Goal: Task Accomplishment & Management: Manage account settings

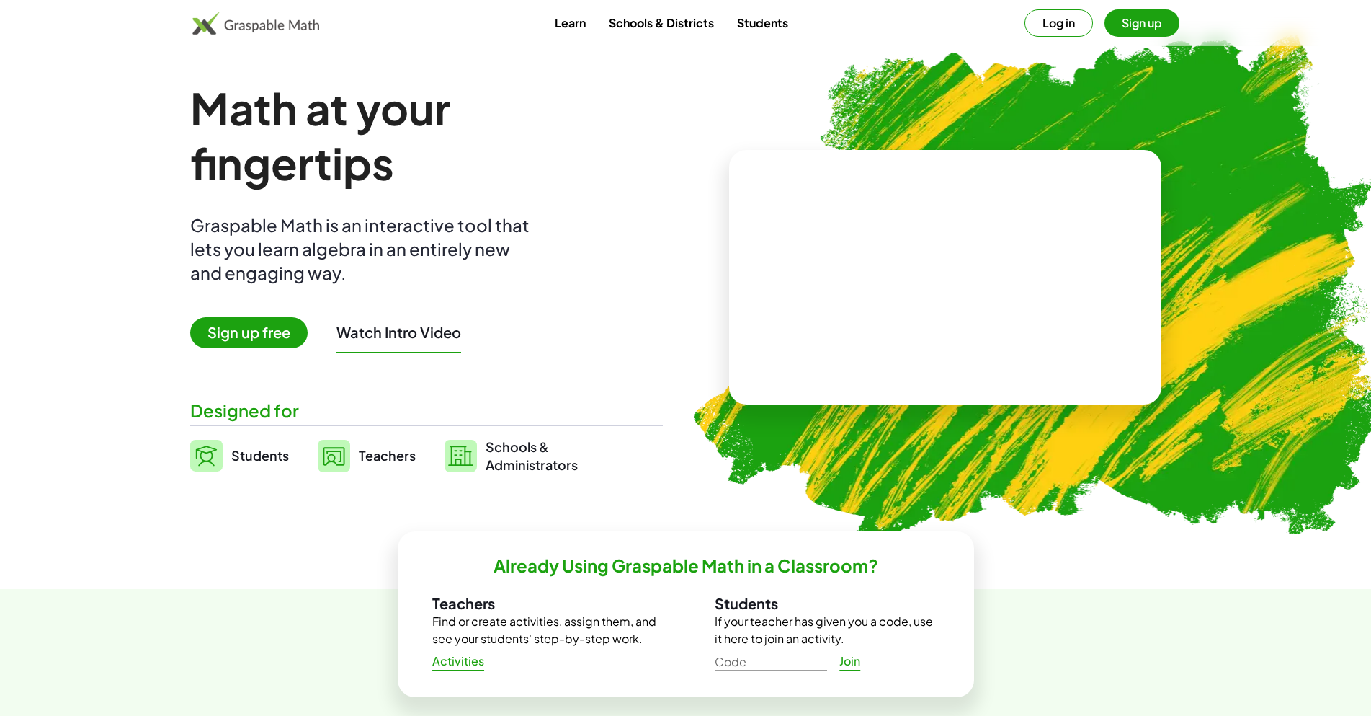
click at [1140, 31] on button "Sign up" at bounding box center [1142, 22] width 75 height 27
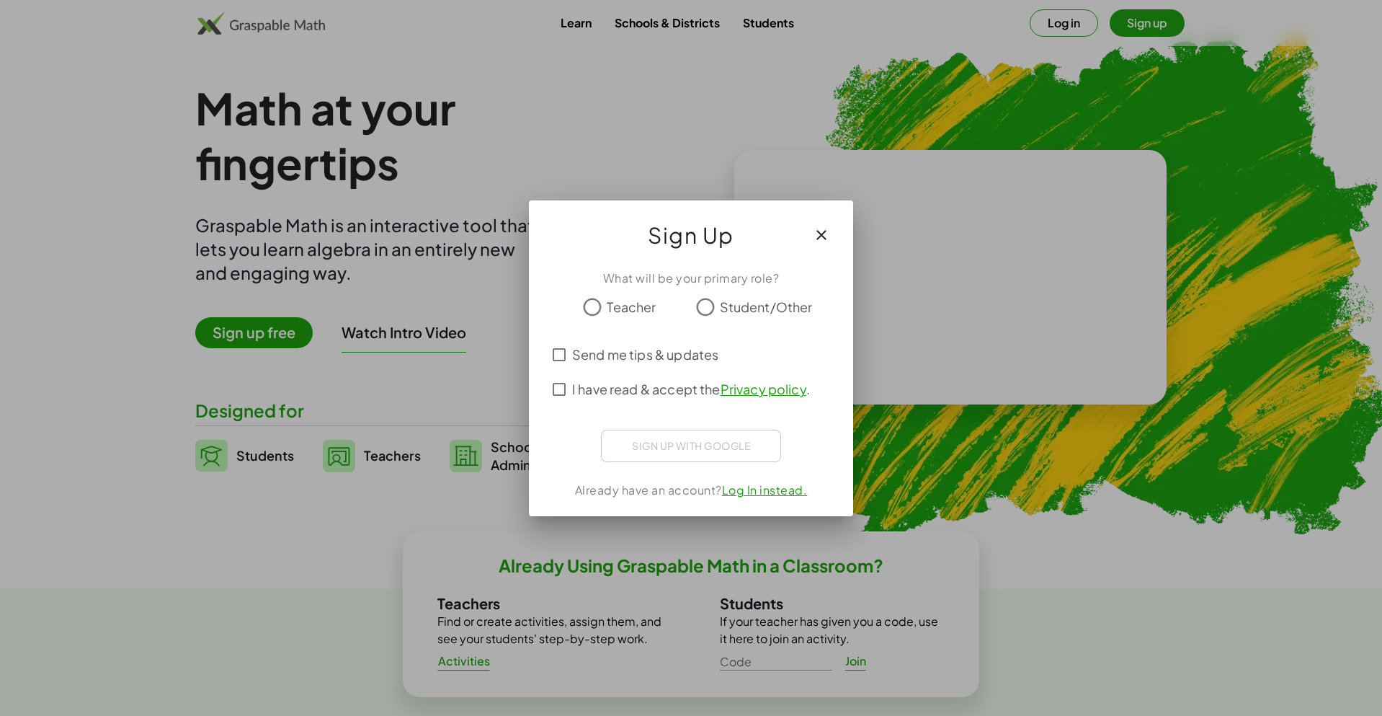
click at [608, 303] on span "Teacher" at bounding box center [631, 306] width 49 height 19
click at [593, 357] on span "Send me tips & updates" at bounding box center [645, 353] width 146 height 19
click at [611, 388] on span "I have read & accept the Privacy policy ." at bounding box center [691, 388] width 238 height 19
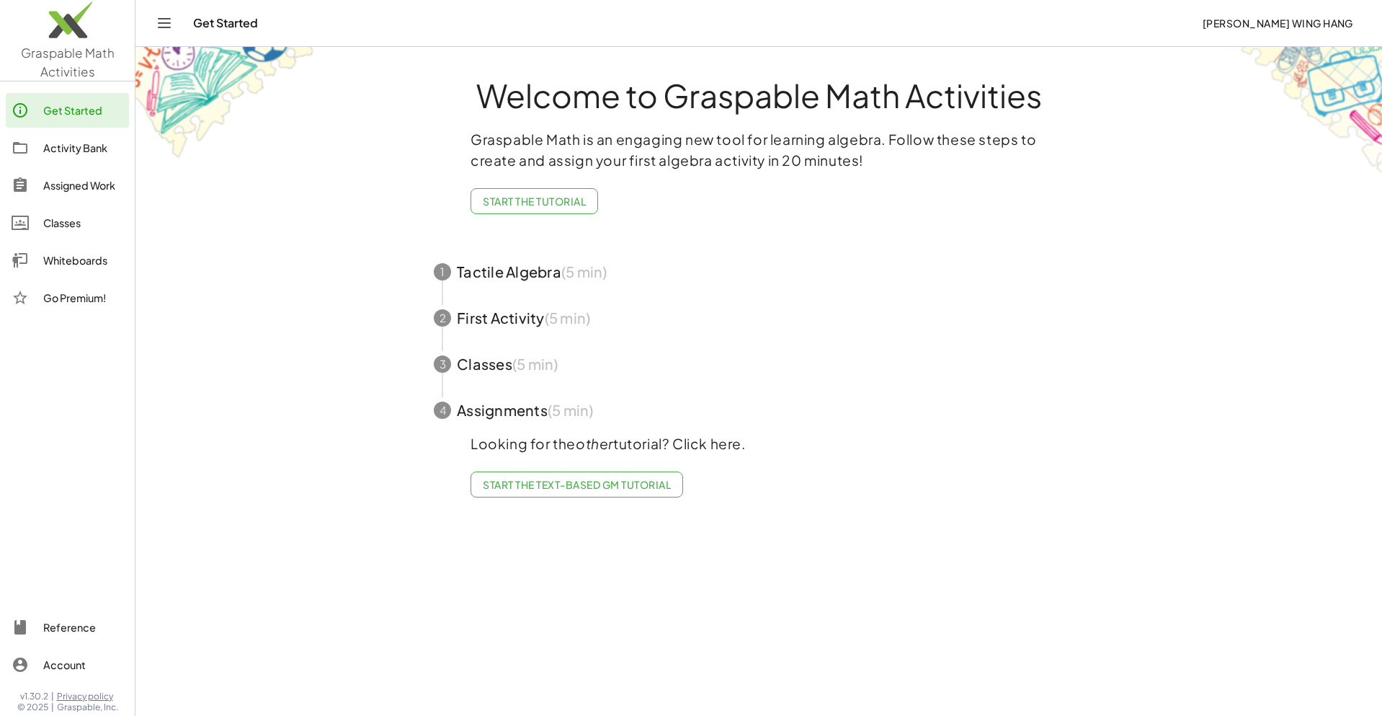
click at [55, 150] on div "Activity Bank" at bounding box center [83, 147] width 80 height 17
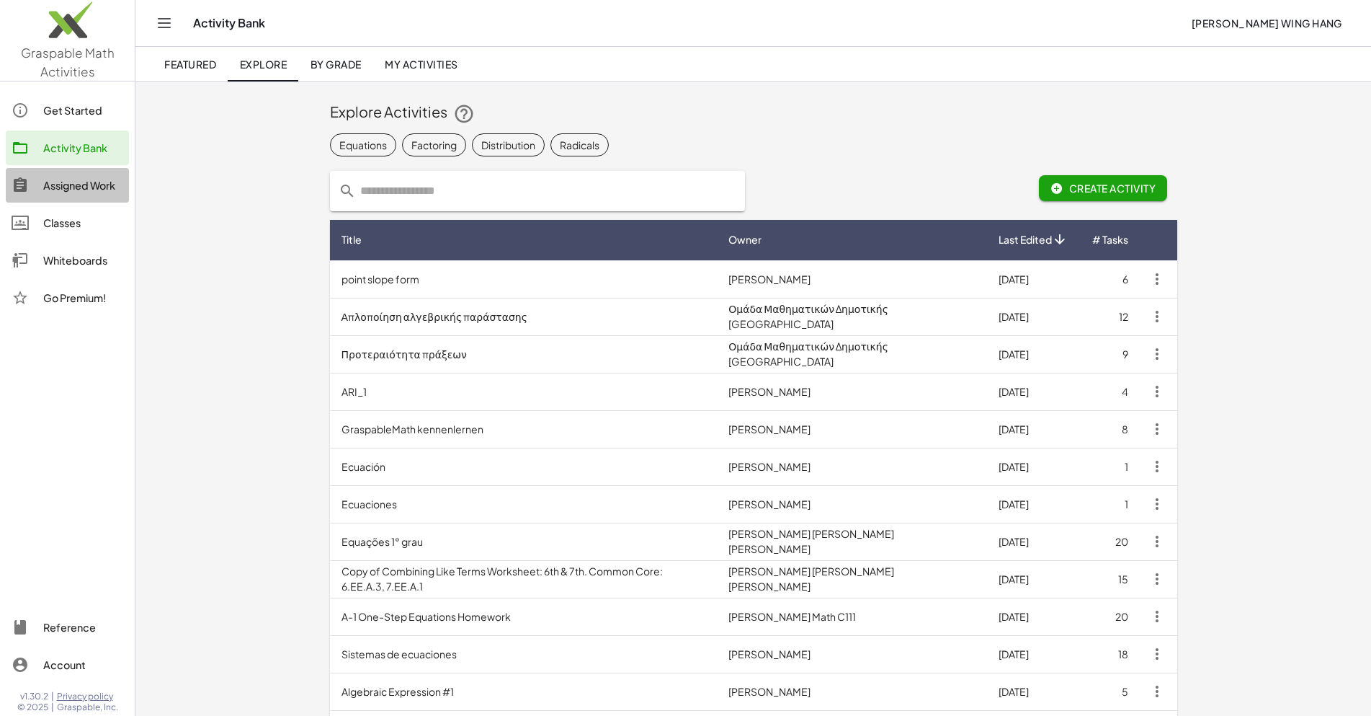
click at [60, 197] on link "Assigned Work" at bounding box center [67, 185] width 123 height 35
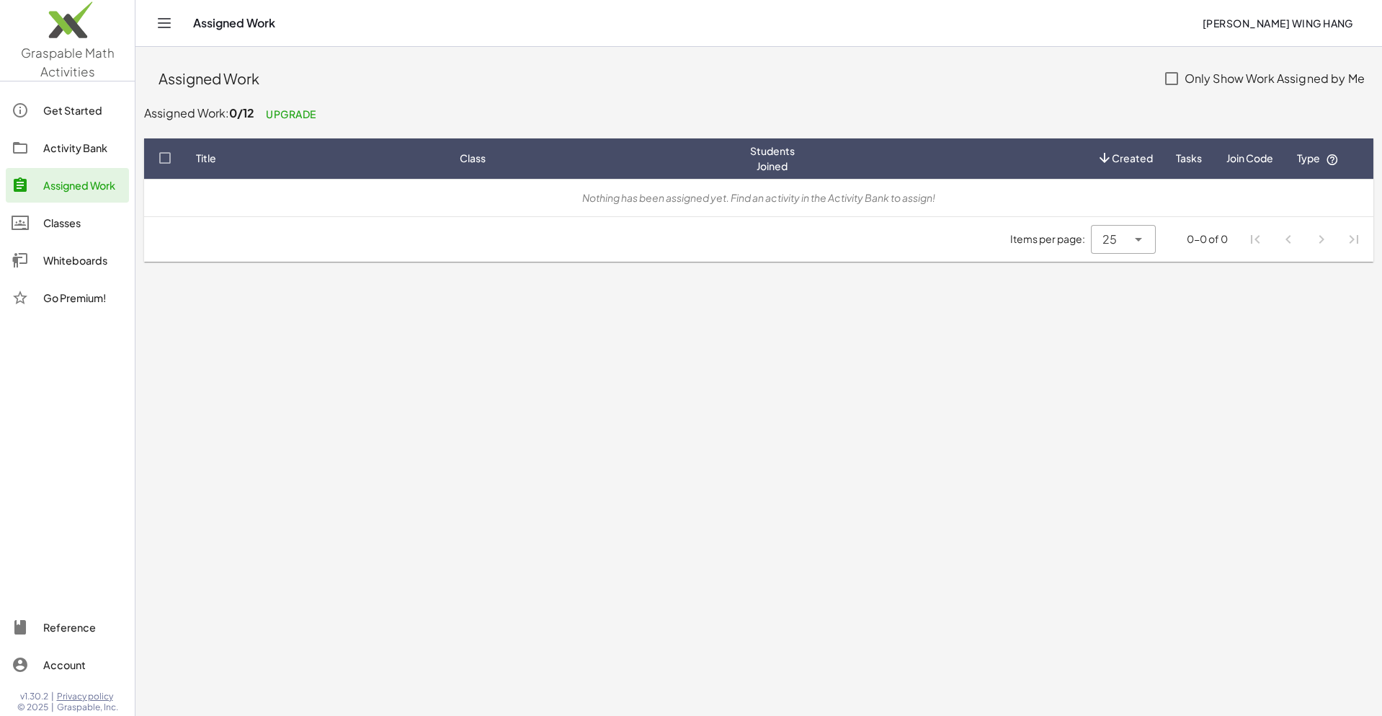
click at [66, 222] on div "Classes" at bounding box center [83, 222] width 80 height 17
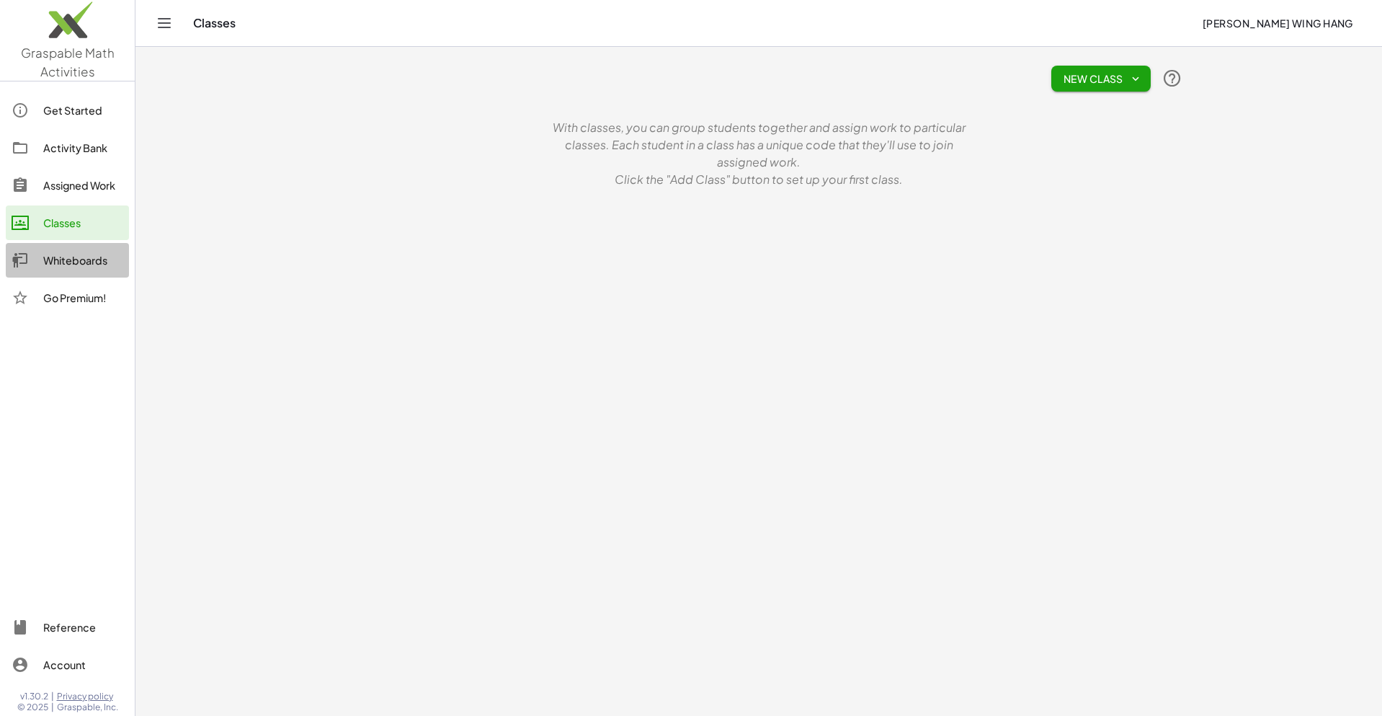
click at [75, 259] on div "Whiteboards" at bounding box center [83, 259] width 80 height 17
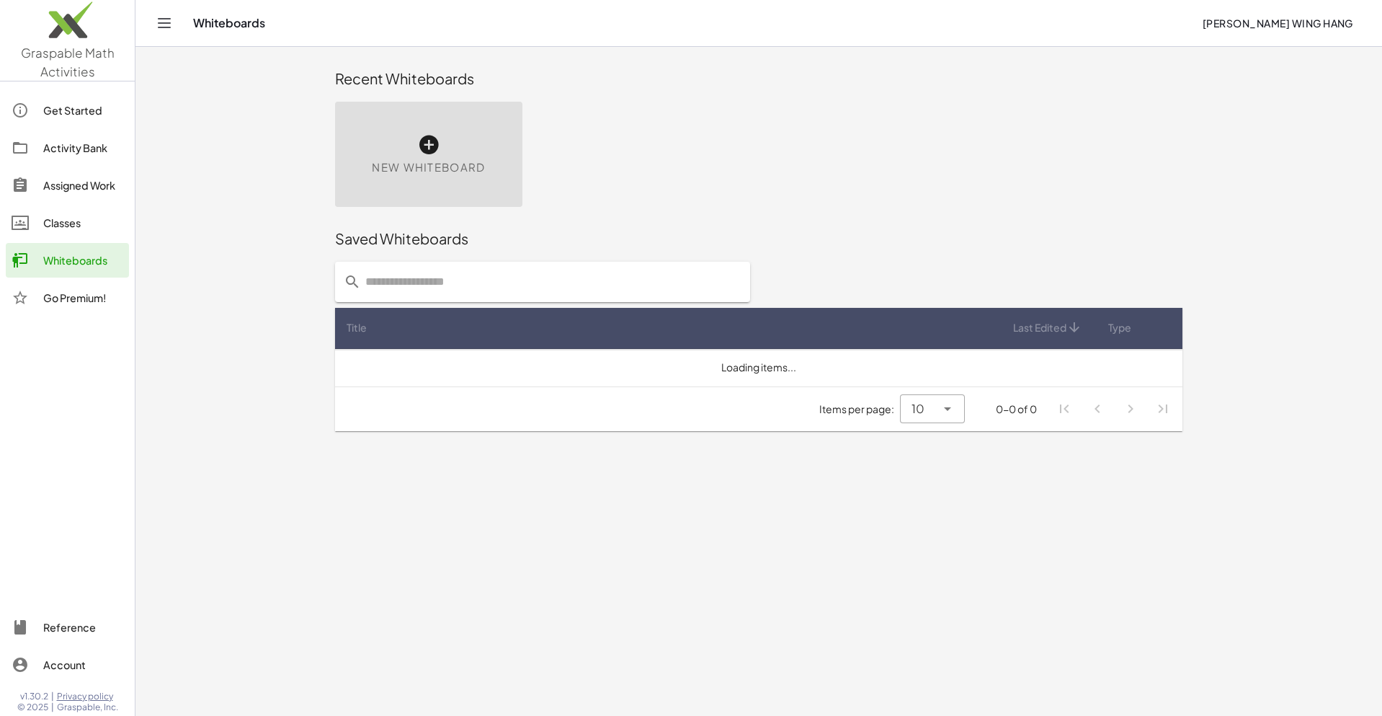
click at [74, 234] on link "Classes" at bounding box center [67, 222] width 123 height 35
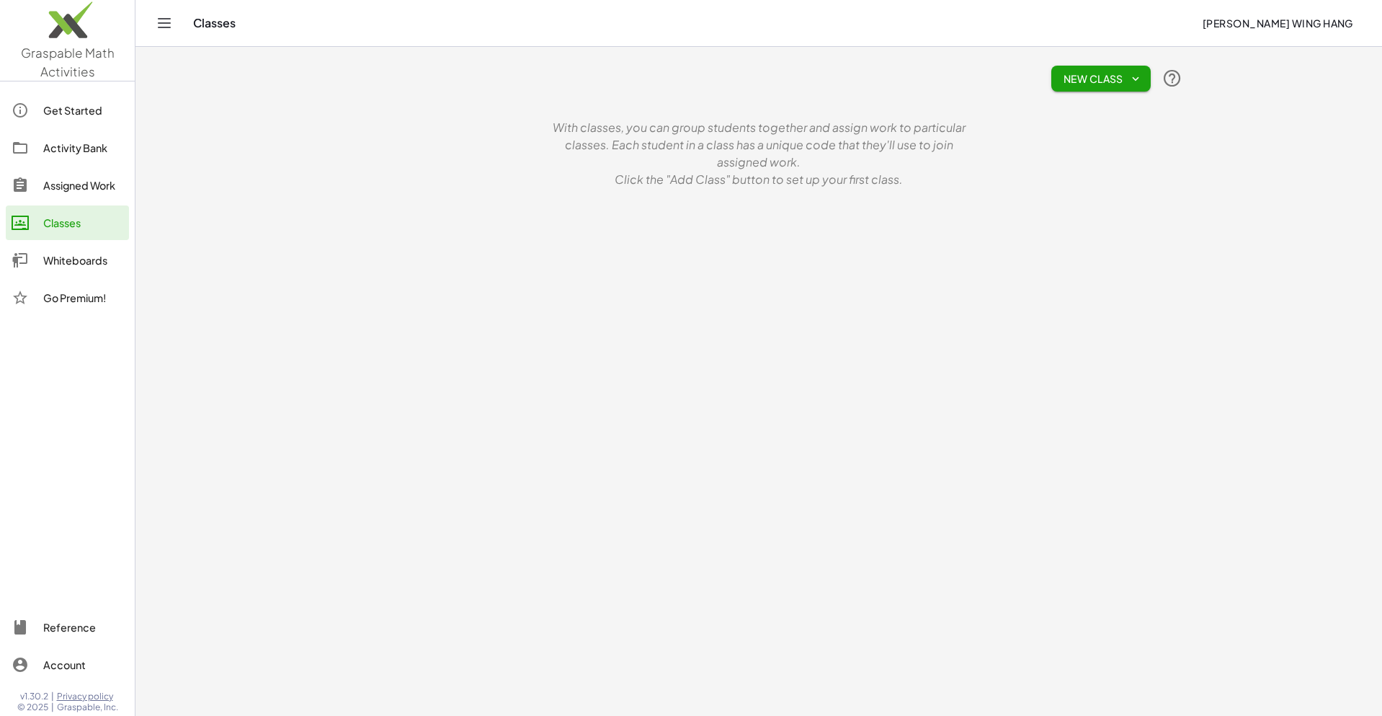
click at [1128, 84] on span "New Class" at bounding box center [1101, 78] width 76 height 13
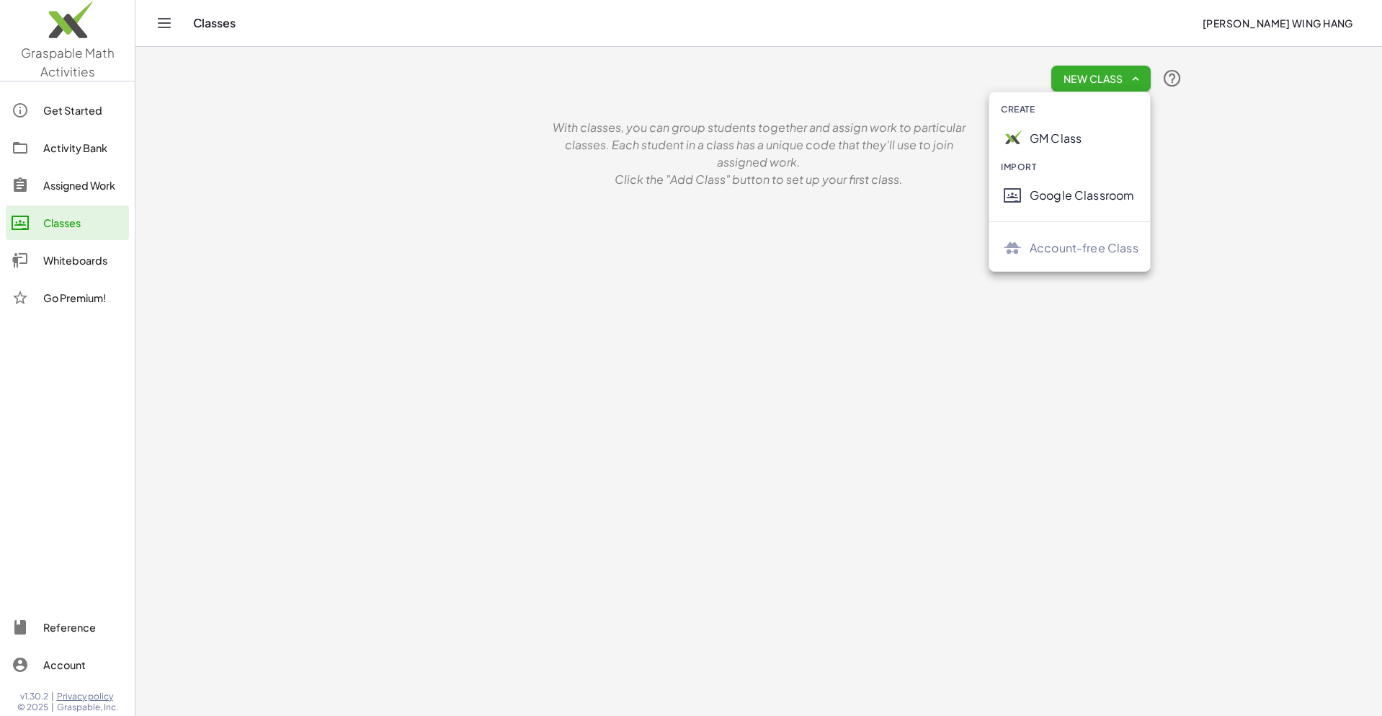
click at [1089, 201] on div "Google Classroom" at bounding box center [1084, 195] width 109 height 17
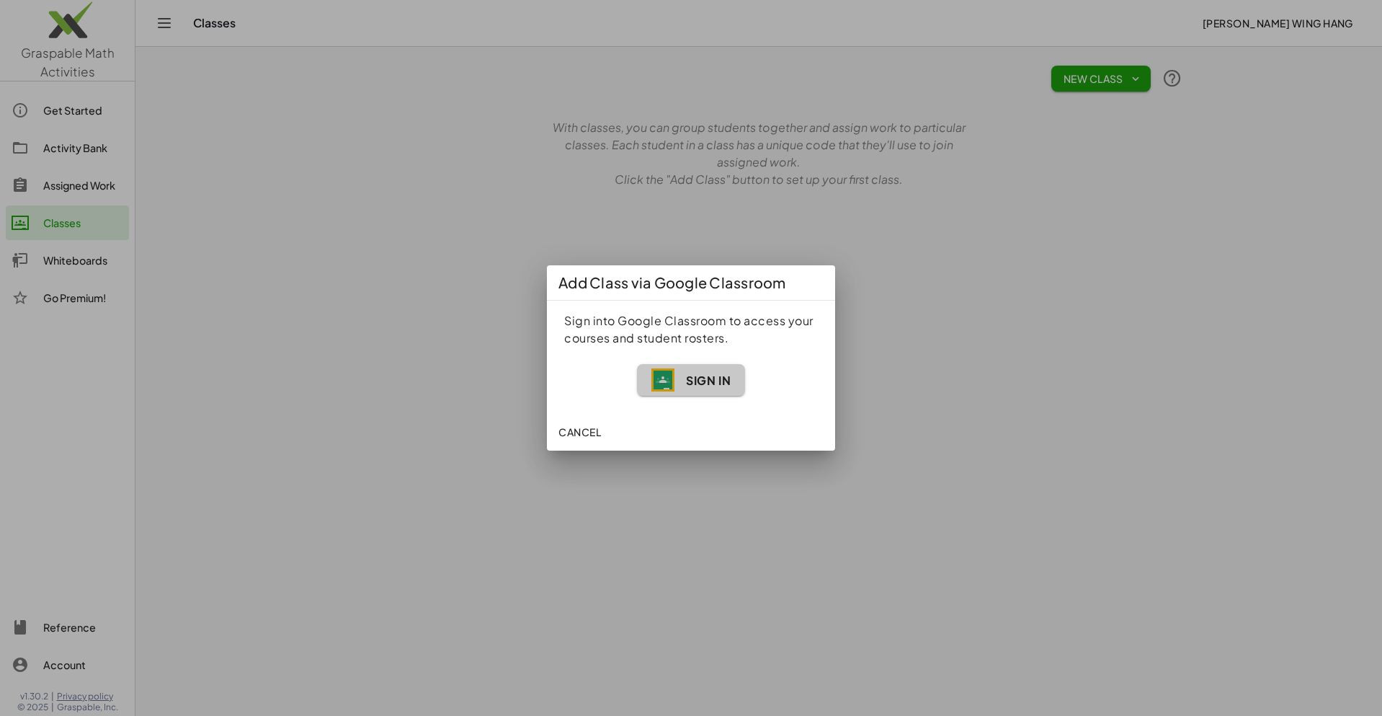
click at [693, 370] on span "Sign In" at bounding box center [690, 379] width 79 height 23
click at [716, 386] on span "Sign In" at bounding box center [708, 380] width 45 height 15
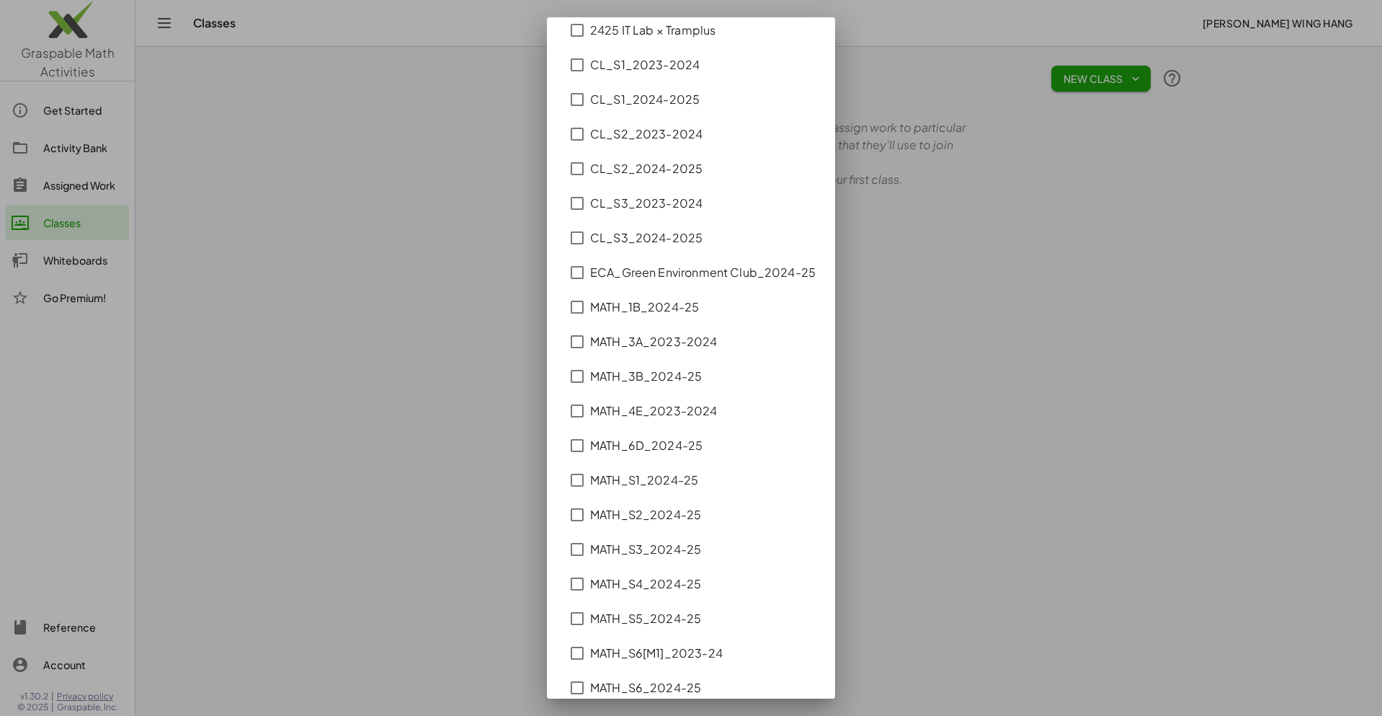
scroll to position [280, 0]
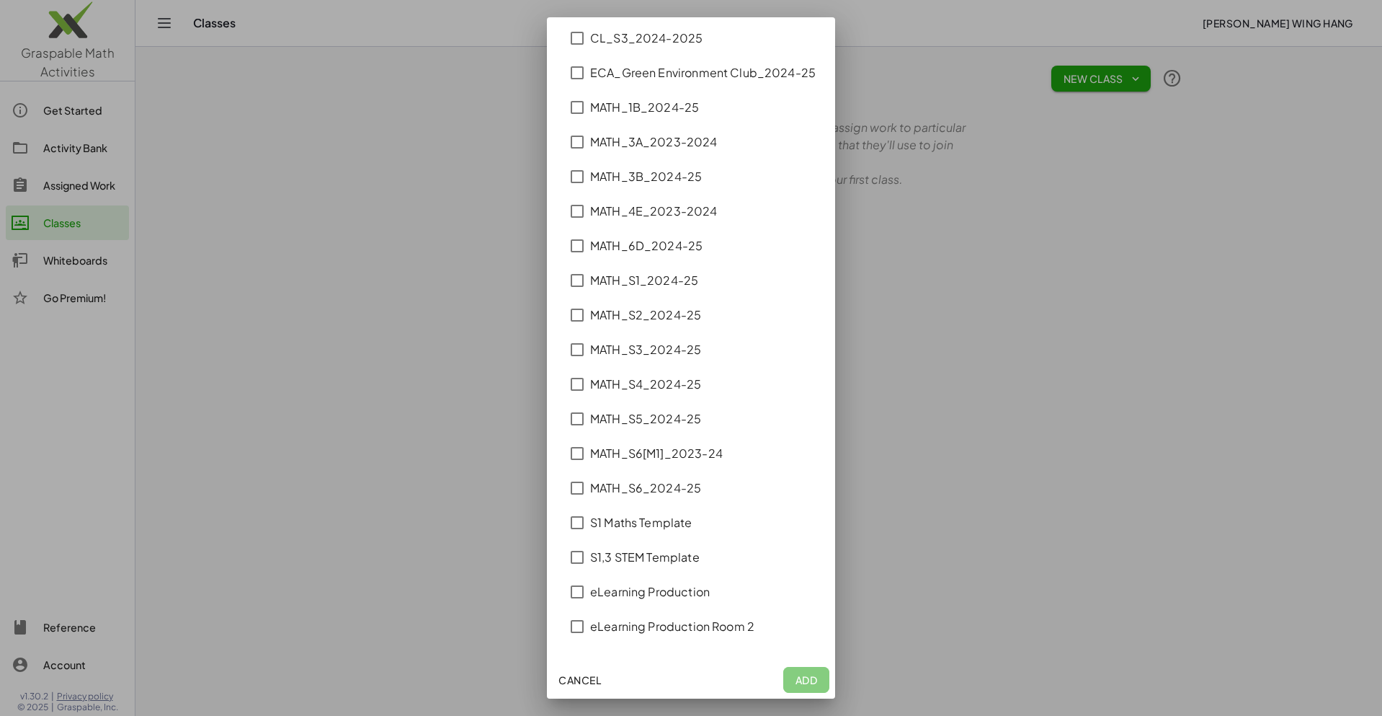
click at [678, 180] on div "MATH_3B_2024-25" at bounding box center [646, 176] width 112 height 17
click at [797, 682] on span "Add (1)" at bounding box center [806, 679] width 35 height 13
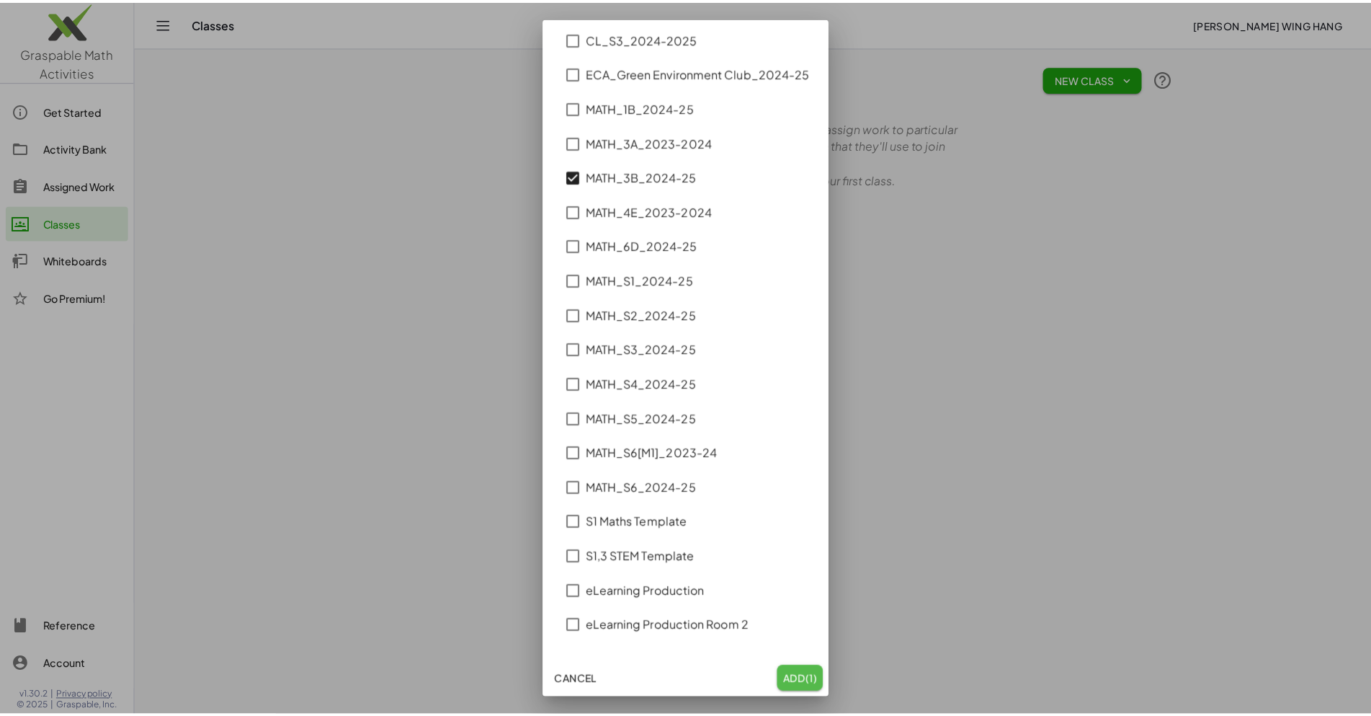
scroll to position [0, 0]
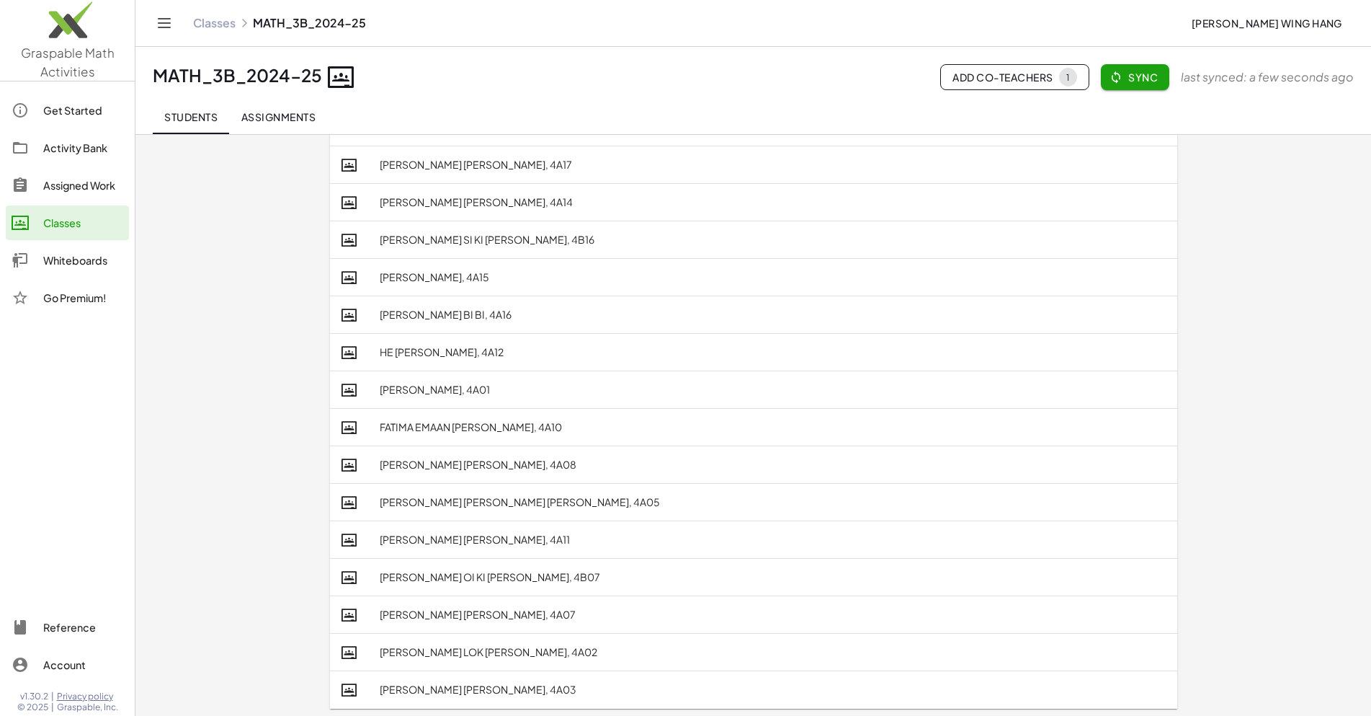
scroll to position [761, 0]
click at [296, 117] on span "Assignments" at bounding box center [278, 116] width 75 height 13
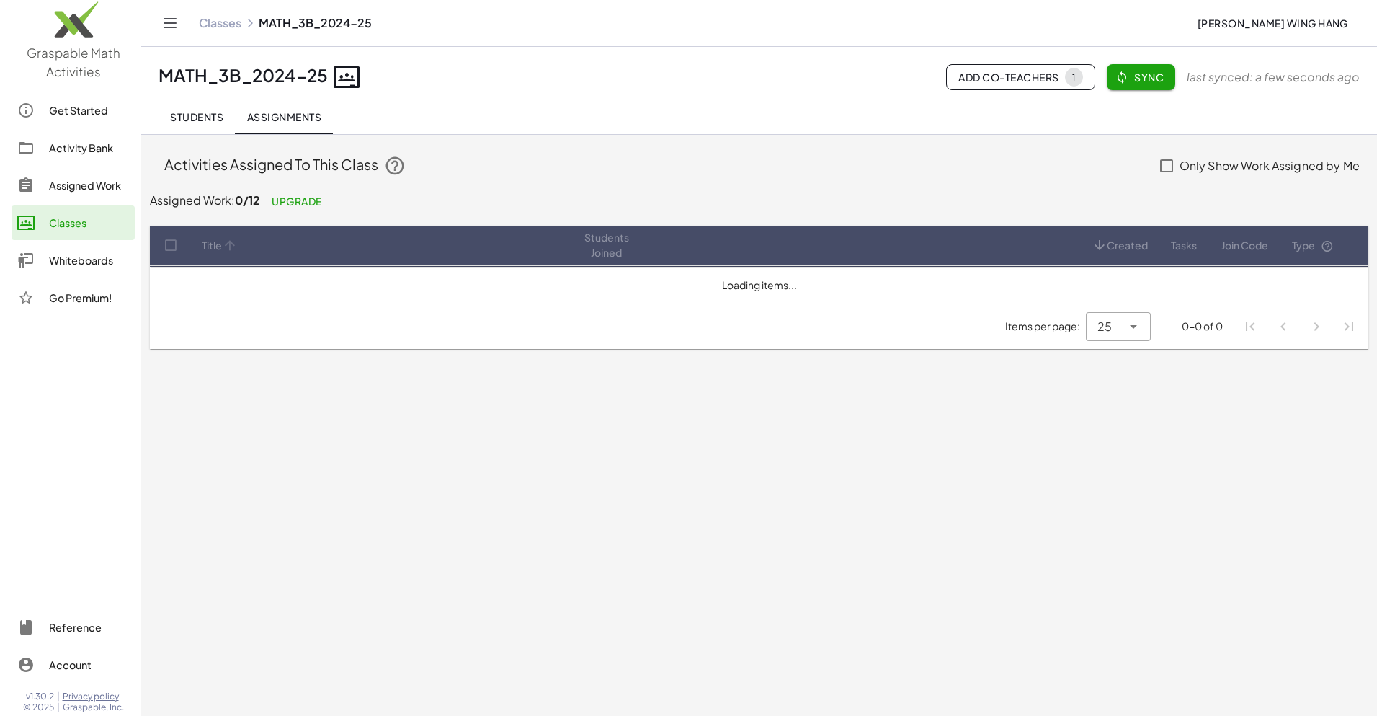
scroll to position [0, 0]
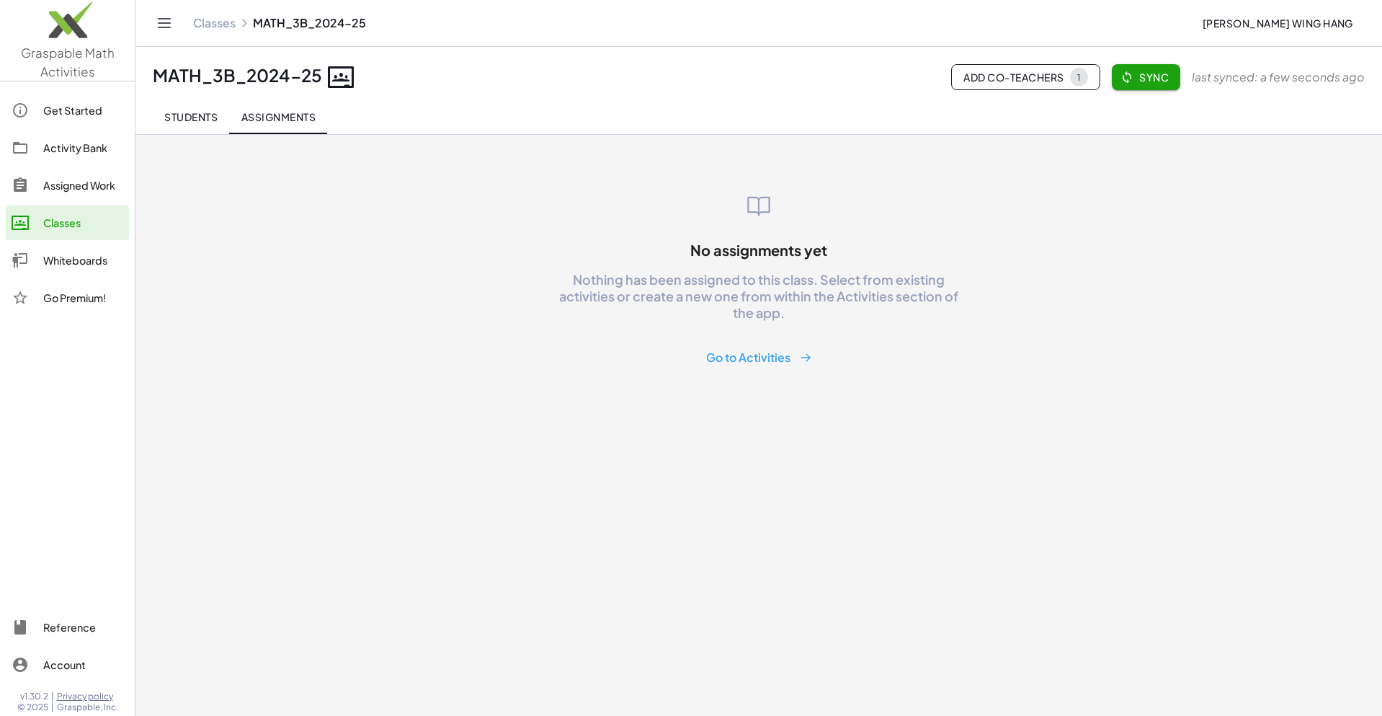
click at [165, 119] on span "Students" at bounding box center [190, 116] width 53 height 13
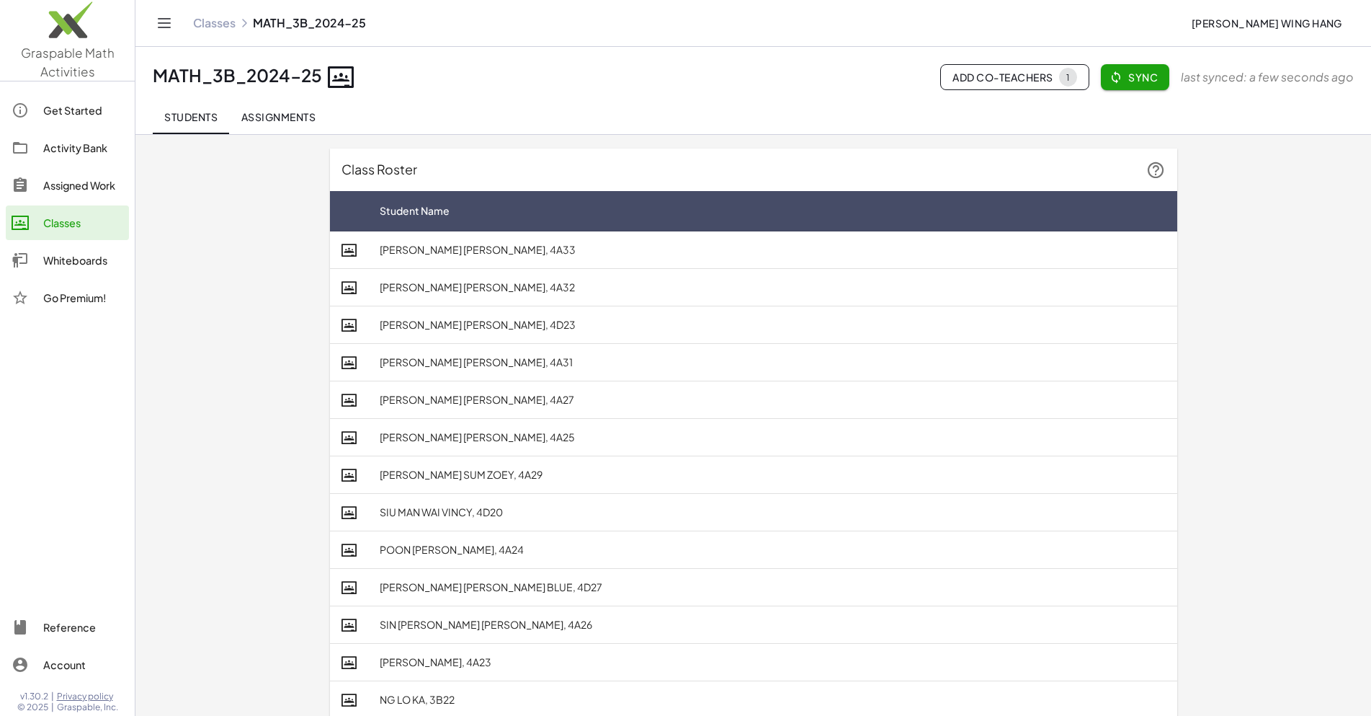
click at [287, 130] on button "Assignments" at bounding box center [278, 116] width 98 height 35
